Goal: Transaction & Acquisition: Purchase product/service

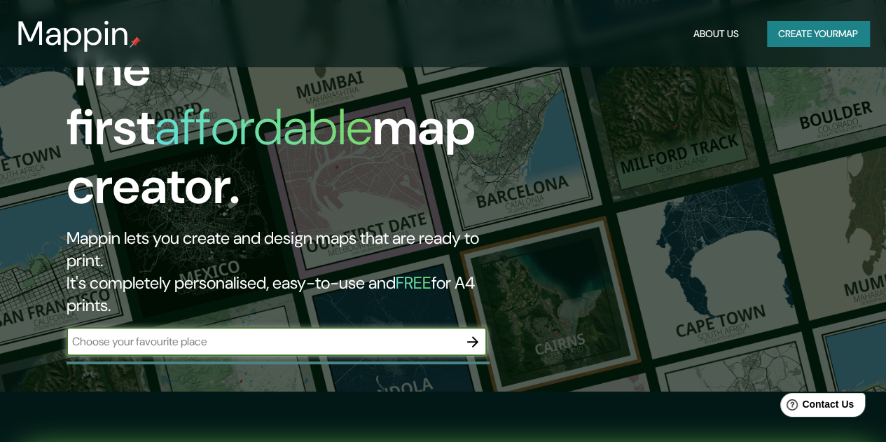
scroll to position [23, 0]
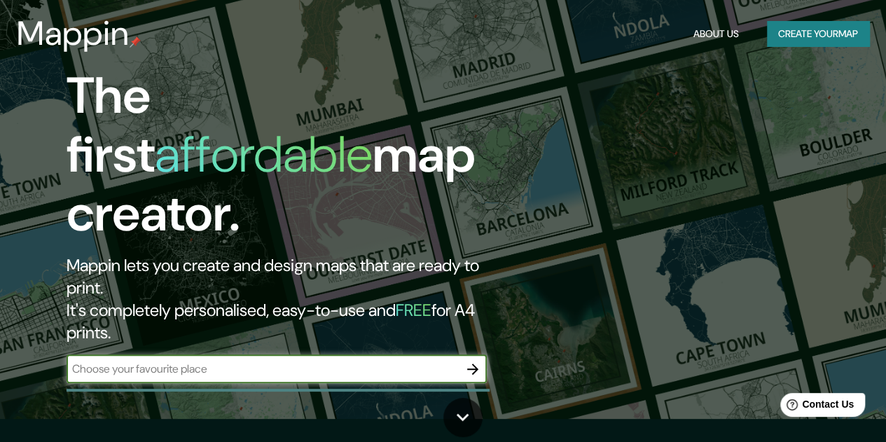
click at [822, 20] on div "Mappin About Us Create your map" at bounding box center [443, 33] width 886 height 45
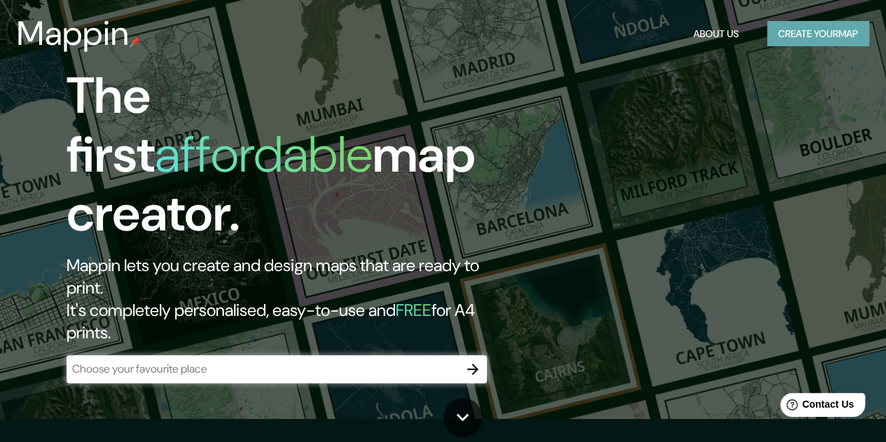
click at [833, 27] on button "Create your map" at bounding box center [818, 34] width 102 height 26
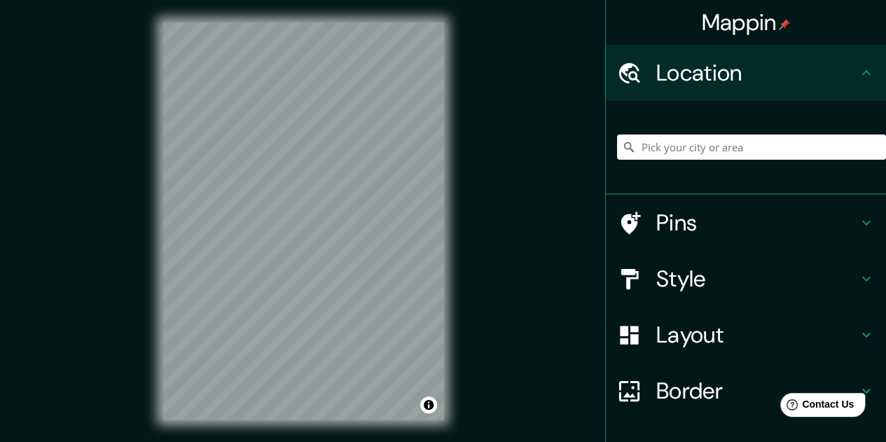
click at [444, 177] on div "© Mapbox © OpenStreetMap Improve this map" at bounding box center [303, 221] width 326 height 443
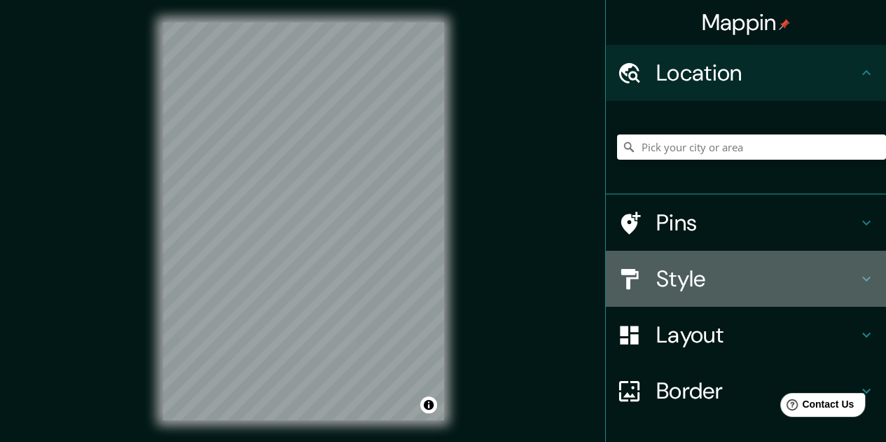
click at [786, 274] on h4 "Style" at bounding box center [757, 279] width 202 height 28
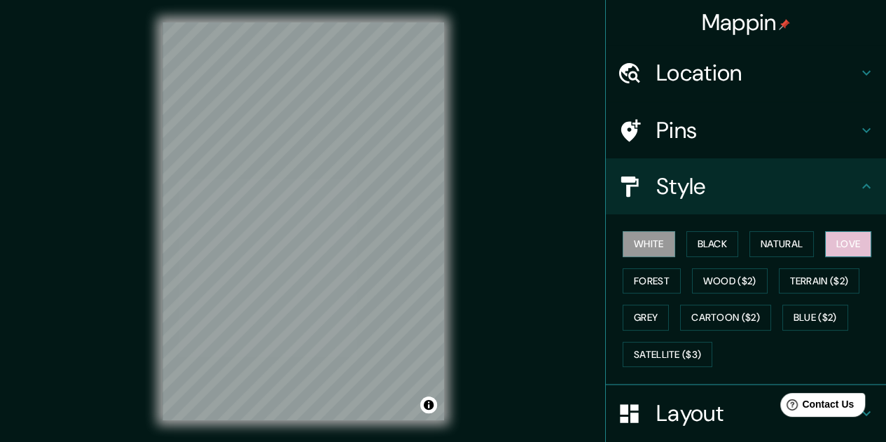
click at [845, 247] on button "Love" at bounding box center [848, 244] width 46 height 26
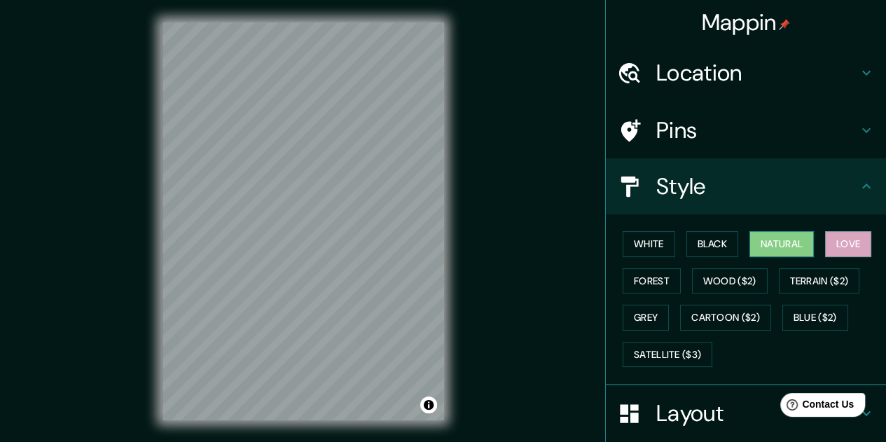
click at [768, 237] on button "Natural" at bounding box center [781, 244] width 64 height 26
click at [714, 247] on button "Black" at bounding box center [712, 244] width 53 height 26
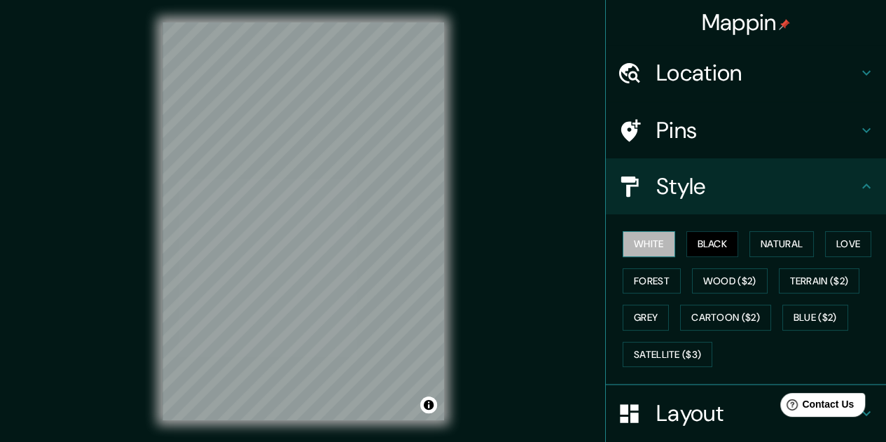
click at [652, 242] on button "White" at bounding box center [649, 244] width 53 height 26
click at [664, 278] on button "Forest" at bounding box center [652, 281] width 58 height 26
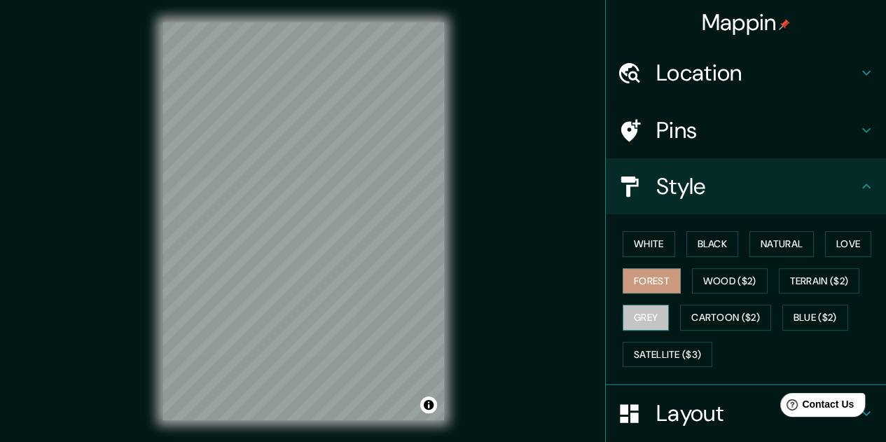
click at [645, 318] on button "Grey" at bounding box center [646, 318] width 46 height 26
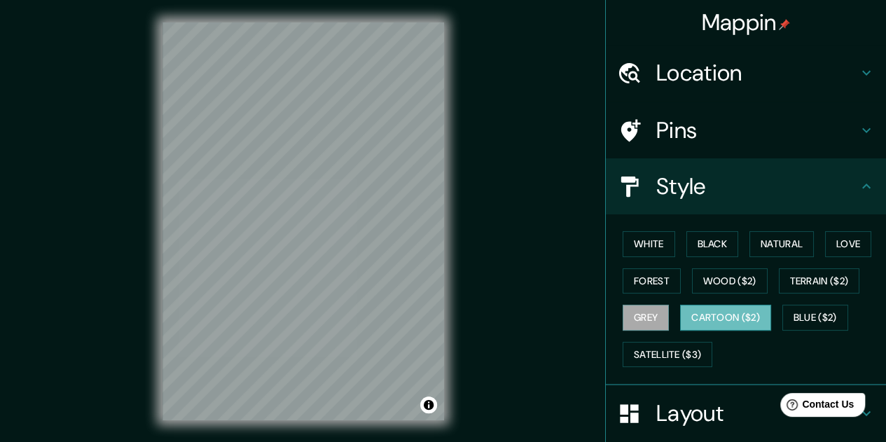
click at [744, 313] on button "Cartoon ($2)" at bounding box center [725, 318] width 91 height 26
click at [661, 351] on button "Satellite ($3)" at bounding box center [668, 355] width 90 height 26
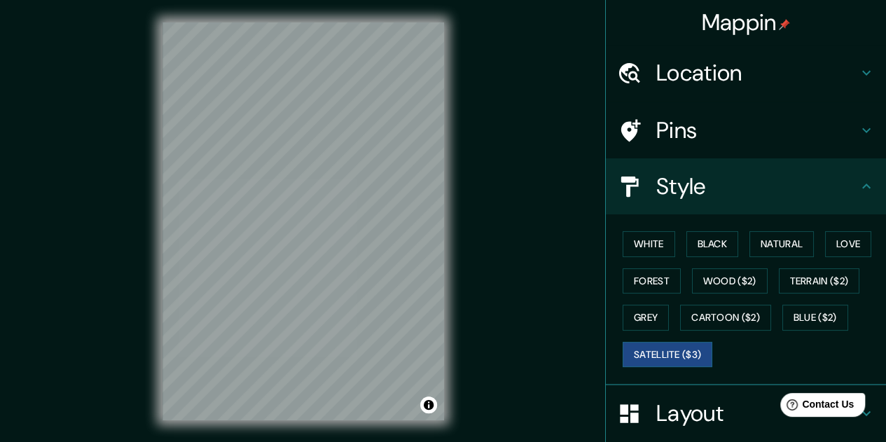
click at [455, 237] on div "© Mapbox © OpenStreetMap Improve this map © Maxar" at bounding box center [303, 221] width 326 height 443
click at [726, 250] on button "Black" at bounding box center [712, 244] width 53 height 26
click at [712, 246] on button "Black" at bounding box center [712, 244] width 53 height 26
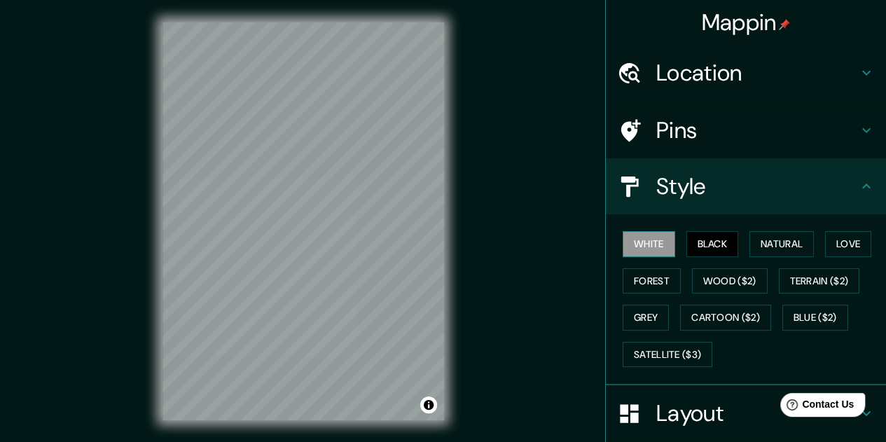
click at [634, 247] on button "White" at bounding box center [649, 244] width 53 height 26
